Goal: Task Accomplishment & Management: Use online tool/utility

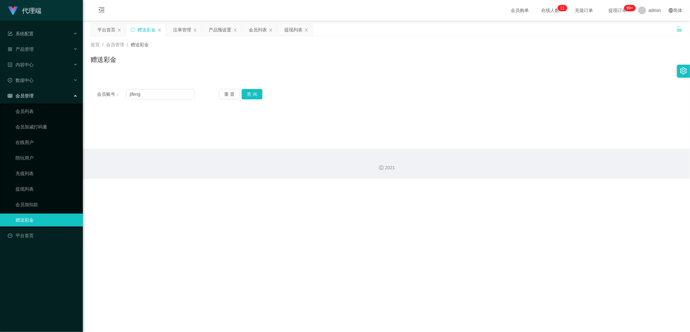
click at [109, 94] on div "会员账号： [PERSON_NAME]" at bounding box center [145, 94] width 97 height 10
click at [257, 94] on button "查 询" at bounding box center [252, 94] width 21 height 10
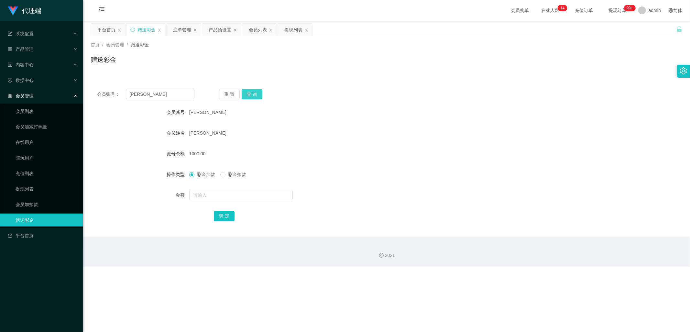
click at [257, 97] on button "查 询" at bounding box center [252, 94] width 21 height 10
drag, startPoint x: 131, startPoint y: 92, endPoint x: 118, endPoint y: 96, distance: 13.8
click at [118, 96] on div "会员账号： [PERSON_NAME]" at bounding box center [145, 94] width 97 height 10
click at [147, 92] on input "[PERSON_NAME]" at bounding box center [160, 94] width 69 height 10
drag, startPoint x: 161, startPoint y: 95, endPoint x: 116, endPoint y: 89, distance: 45.8
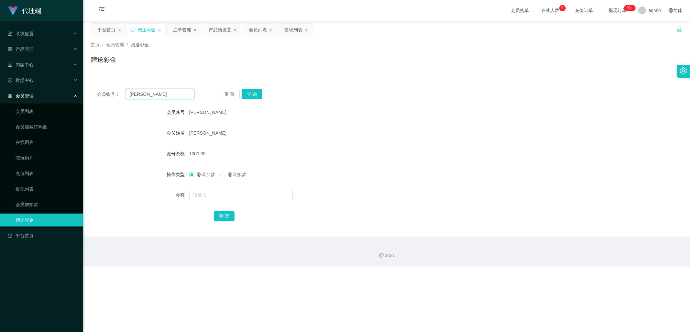
click at [119, 89] on div "会员账号： [PERSON_NAME]" at bounding box center [145, 94] width 97 height 10
paste input "0120"
type input "Eric0120"
click at [257, 96] on button "查 询" at bounding box center [252, 94] width 21 height 10
click at [213, 195] on input "text" at bounding box center [241, 195] width 104 height 10
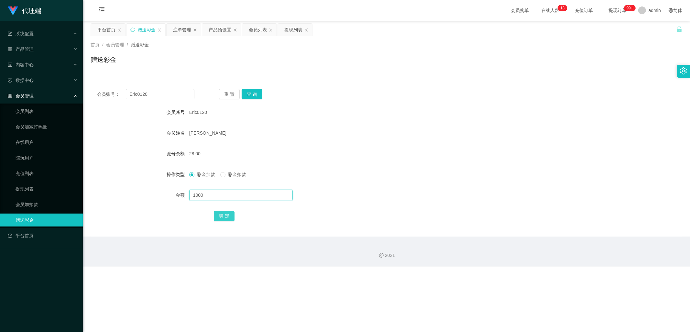
type input "1000"
click at [229, 219] on button "确 定" at bounding box center [224, 216] width 21 height 10
click at [216, 30] on div "产品预设置" at bounding box center [220, 30] width 23 height 12
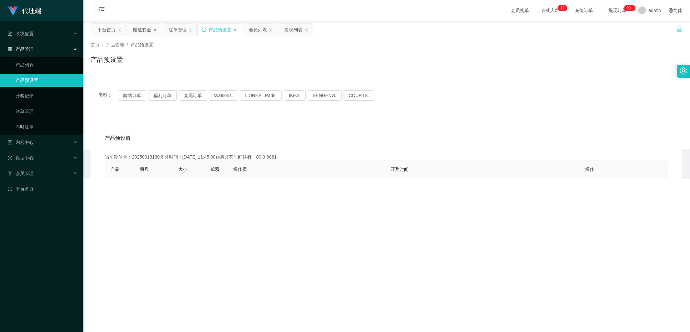
click at [204, 28] on icon "图标: sync" at bounding box center [204, 30] width 5 height 5
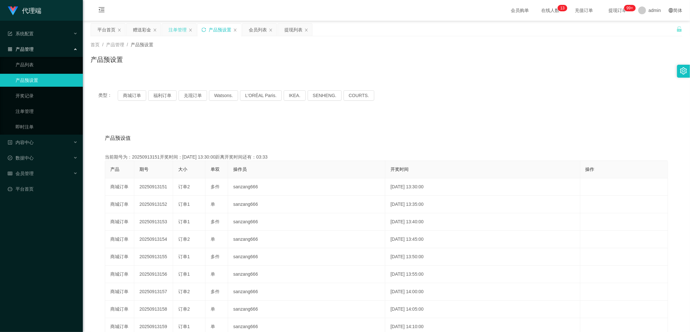
click at [173, 33] on div "注单管理" at bounding box center [178, 30] width 18 height 12
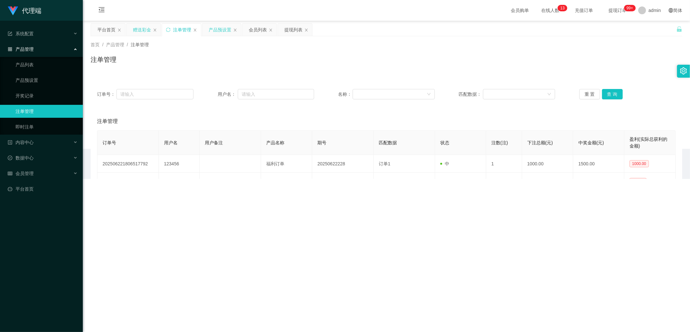
click at [140, 28] on div "赠送彩金" at bounding box center [142, 30] width 18 height 12
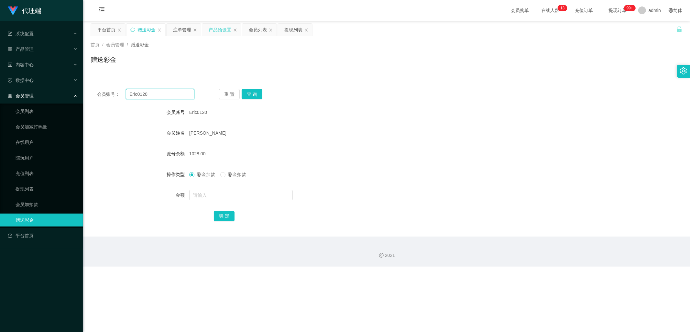
drag, startPoint x: 170, startPoint y: 96, endPoint x: 128, endPoint y: 96, distance: 42.7
click at [128, 96] on input "Eric0120" at bounding box center [160, 94] width 69 height 10
click at [248, 97] on button "查 询" at bounding box center [252, 94] width 21 height 10
click at [251, 95] on button "查 询" at bounding box center [256, 94] width 28 height 10
click at [182, 31] on div "注单管理" at bounding box center [182, 30] width 18 height 12
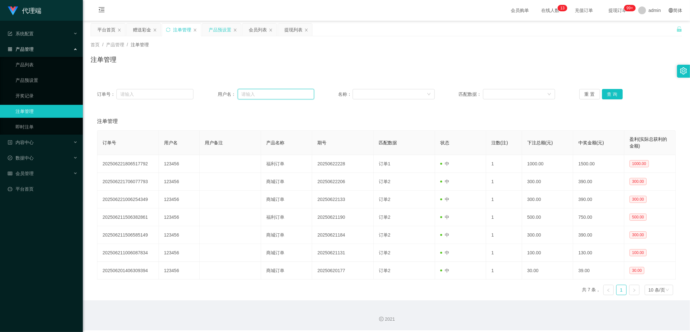
click at [261, 93] on input "text" at bounding box center [276, 94] width 76 height 10
paste input "Eric0120"
type input "Eric0120"
click at [613, 94] on button "查 询" at bounding box center [612, 94] width 21 height 10
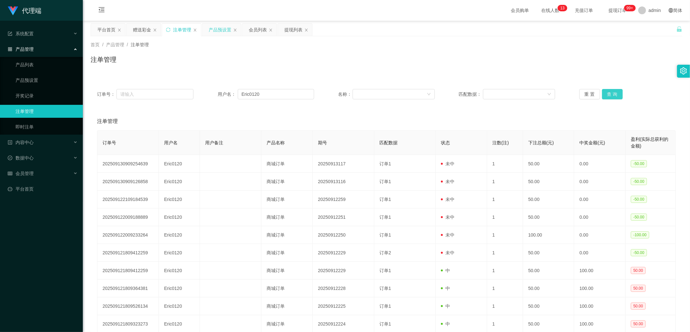
click at [613, 94] on button "查 询" at bounding box center [612, 94] width 21 height 10
click at [609, 94] on button "查 询" at bounding box center [612, 94] width 21 height 10
click at [609, 94] on div "重 置 查 询" at bounding box center [628, 94] width 96 height 10
click at [609, 94] on button "查 询" at bounding box center [612, 94] width 21 height 10
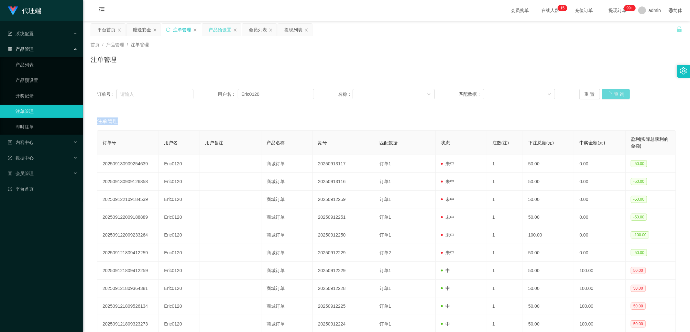
click at [609, 94] on div "重 置 查 询" at bounding box center [628, 94] width 96 height 10
click at [609, 94] on button "查 询" at bounding box center [612, 94] width 21 height 10
click at [609, 89] on button "查 询" at bounding box center [612, 94] width 21 height 10
click at [141, 27] on div "赠送彩金" at bounding box center [142, 30] width 18 height 12
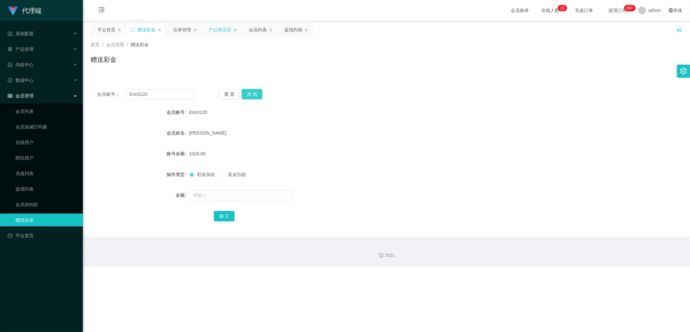
click at [256, 91] on button "查 询" at bounding box center [252, 94] width 21 height 10
